Goal: Task Accomplishment & Management: Manage account settings

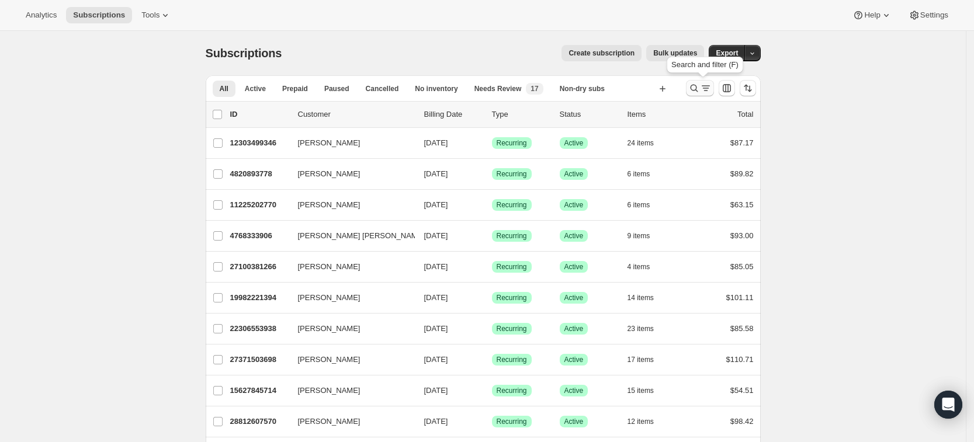
click at [698, 81] on button "Search and filter results" at bounding box center [700, 88] width 28 height 16
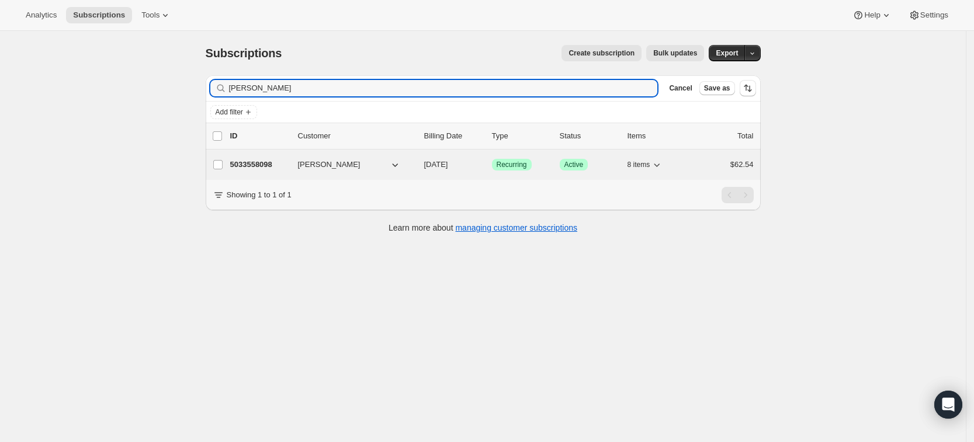
type input "Karie Smith"
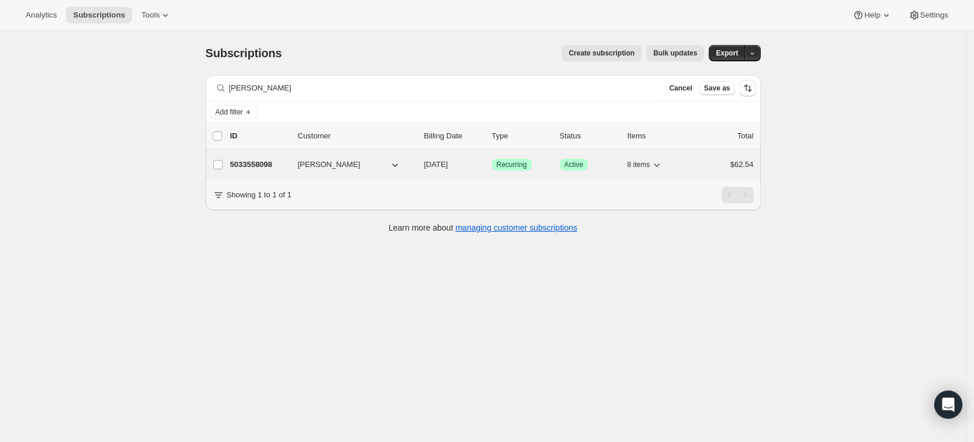
click at [248, 160] on p "5033558098" at bounding box center [259, 165] width 58 height 12
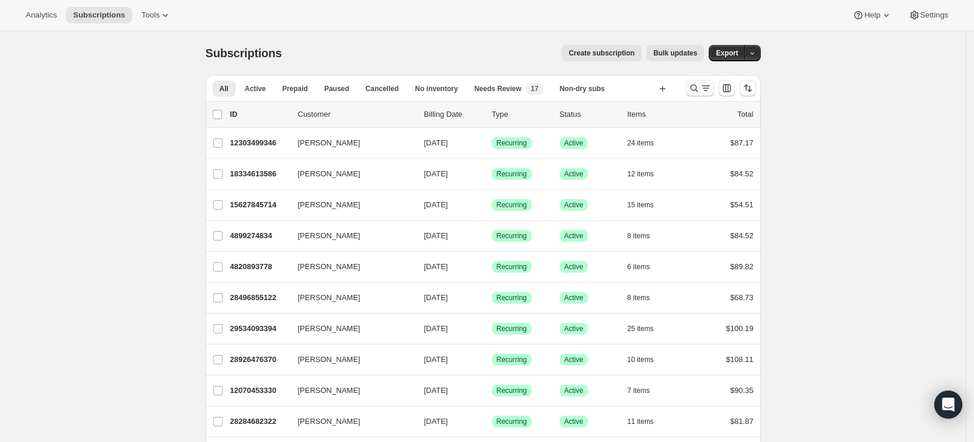
click at [694, 90] on icon "Search and filter results" at bounding box center [695, 88] width 12 height 12
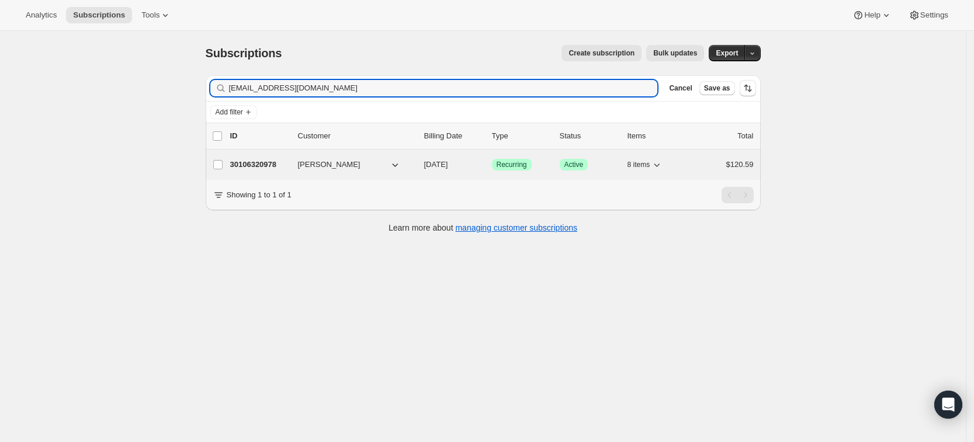
type input "[EMAIL_ADDRESS][DOMAIN_NAME]"
click at [247, 163] on p "30106320978" at bounding box center [259, 165] width 58 height 12
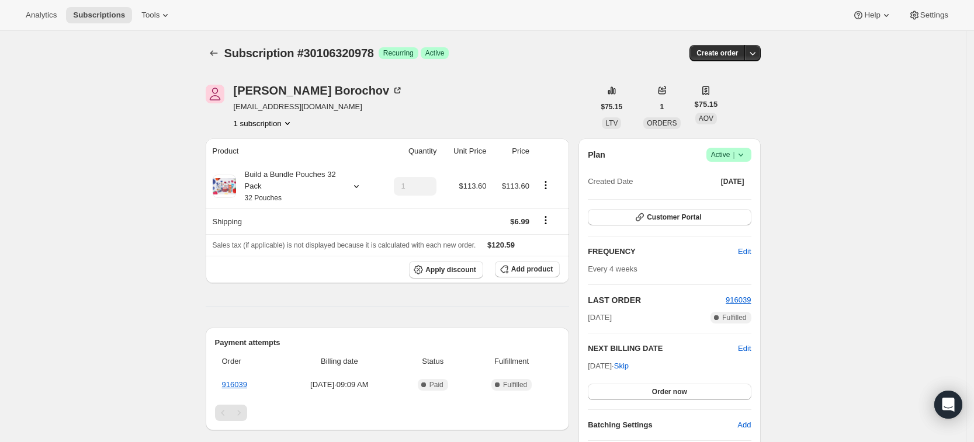
click at [747, 153] on icon at bounding box center [741, 155] width 12 height 12
click at [736, 197] on span "Cancel subscription" at bounding box center [733, 197] width 66 height 9
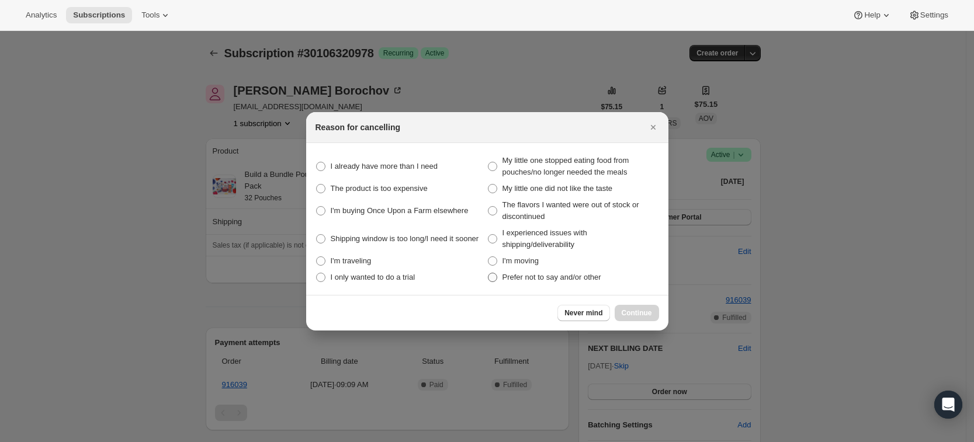
click at [496, 283] on label "Prefer not to say and/or other" at bounding box center [573, 277] width 172 height 16
click at [489, 274] on other "Prefer not to say and/or other" at bounding box center [488, 273] width 1 height 1
radio other "true"
click at [643, 313] on span "Continue" at bounding box center [637, 313] width 30 height 9
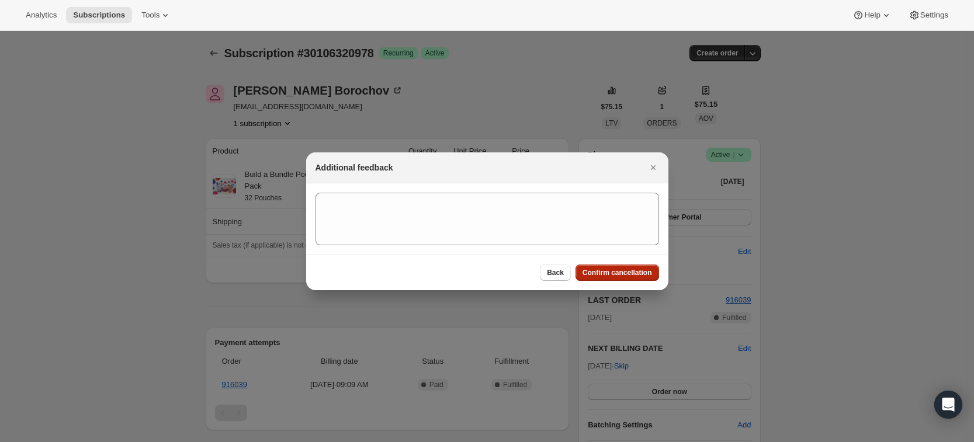
click at [602, 272] on span "Confirm cancellation" at bounding box center [618, 272] width 70 height 9
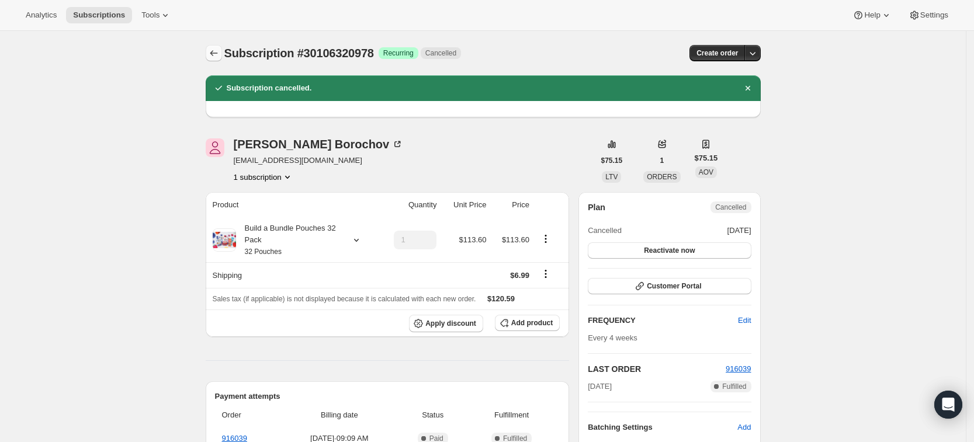
click at [210, 53] on button "Subscriptions" at bounding box center [214, 53] width 16 height 16
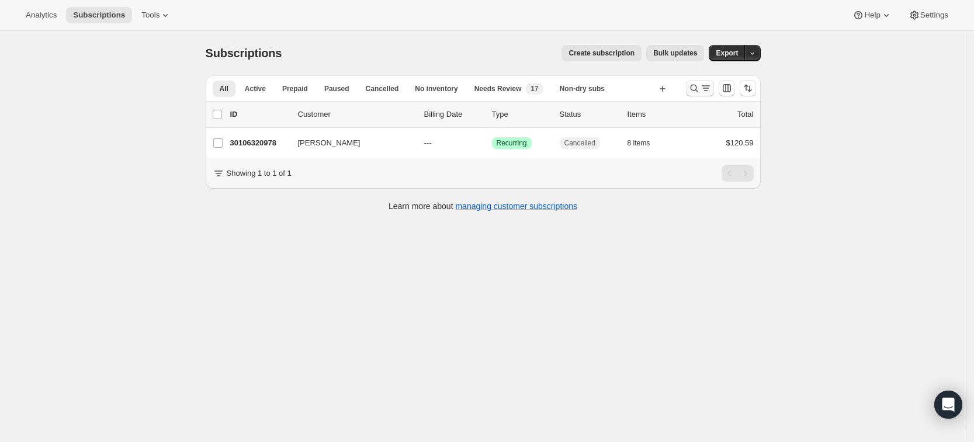
click at [698, 87] on icon "Search and filter results" at bounding box center [694, 89] width 8 height 8
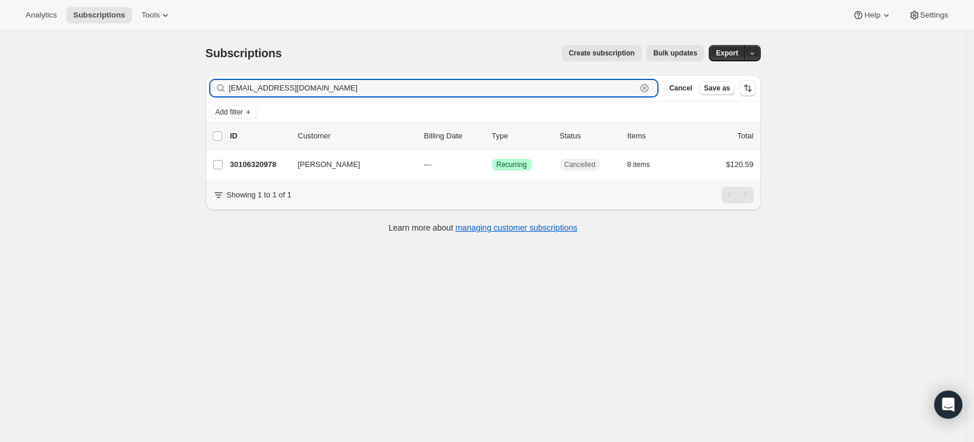
click at [651, 84] on icon "button" at bounding box center [645, 88] width 12 height 12
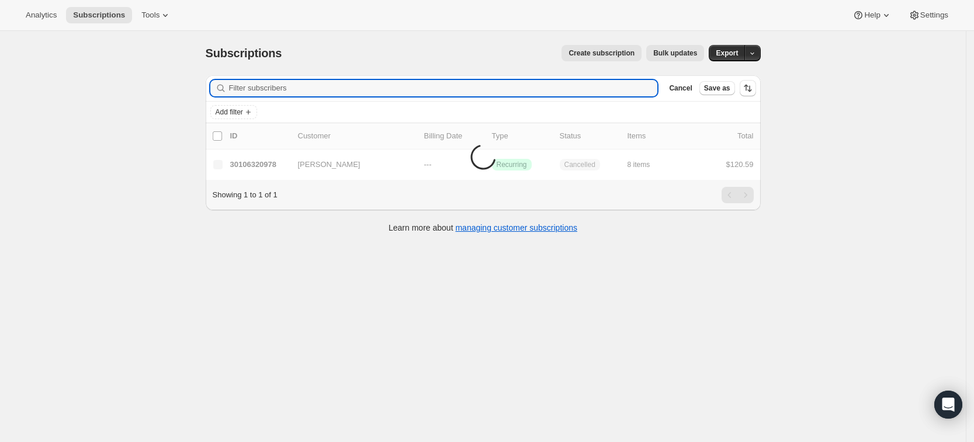
paste input "ariana.torchin@gmail.com"
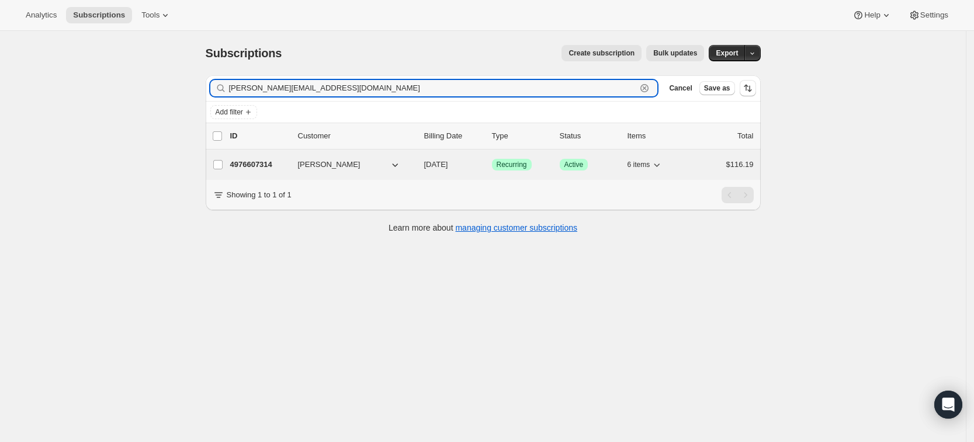
type input "ariana.torchin@gmail.com"
click at [254, 161] on p "4976607314" at bounding box center [259, 165] width 58 height 12
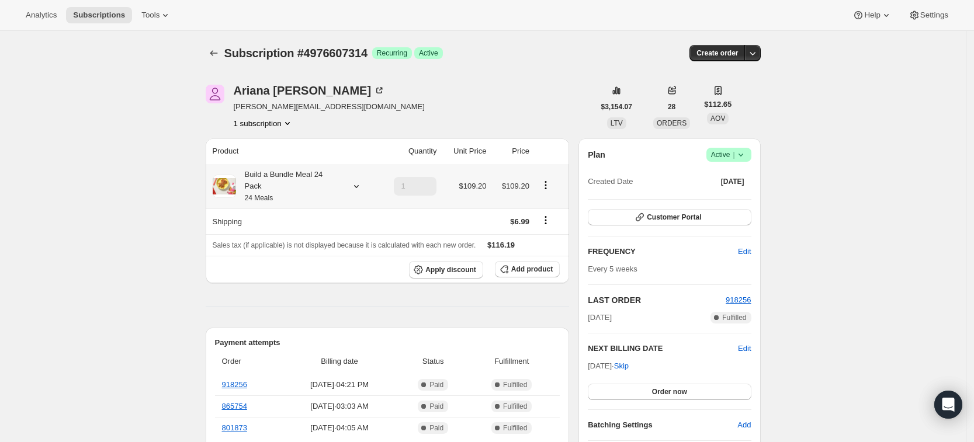
click at [355, 181] on icon at bounding box center [357, 187] width 12 height 12
